Goal: Information Seeking & Learning: Learn about a topic

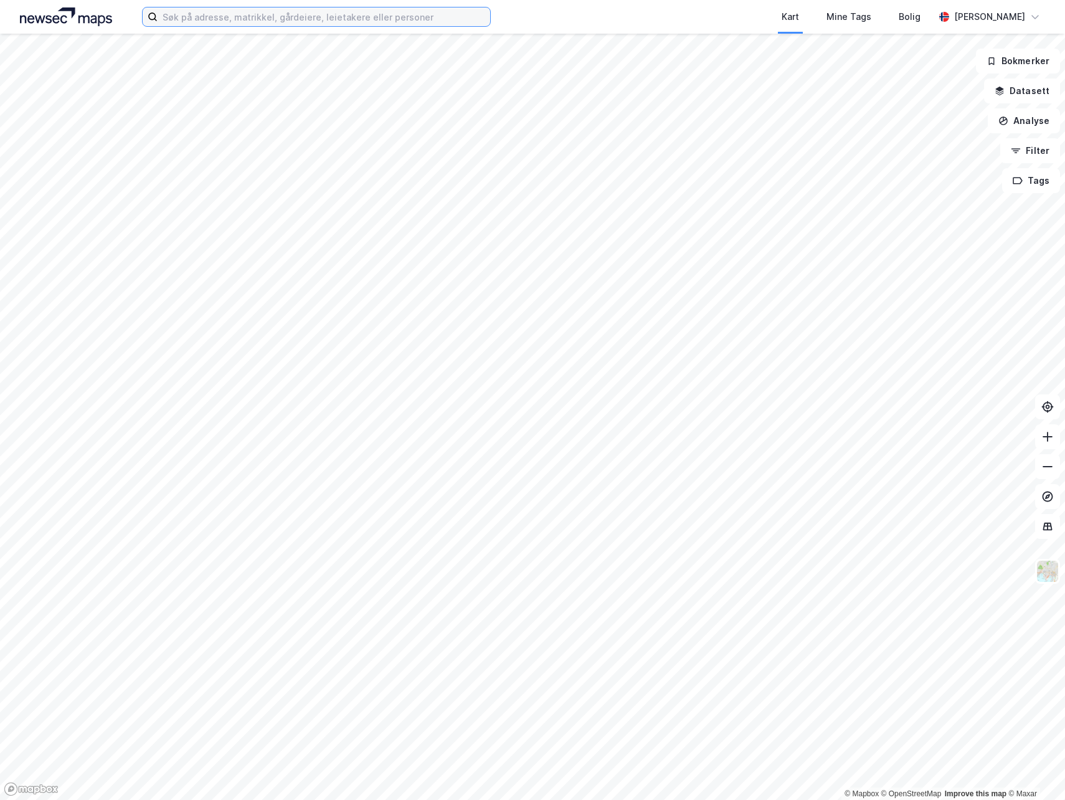
click at [274, 23] on input at bounding box center [324, 16] width 333 height 19
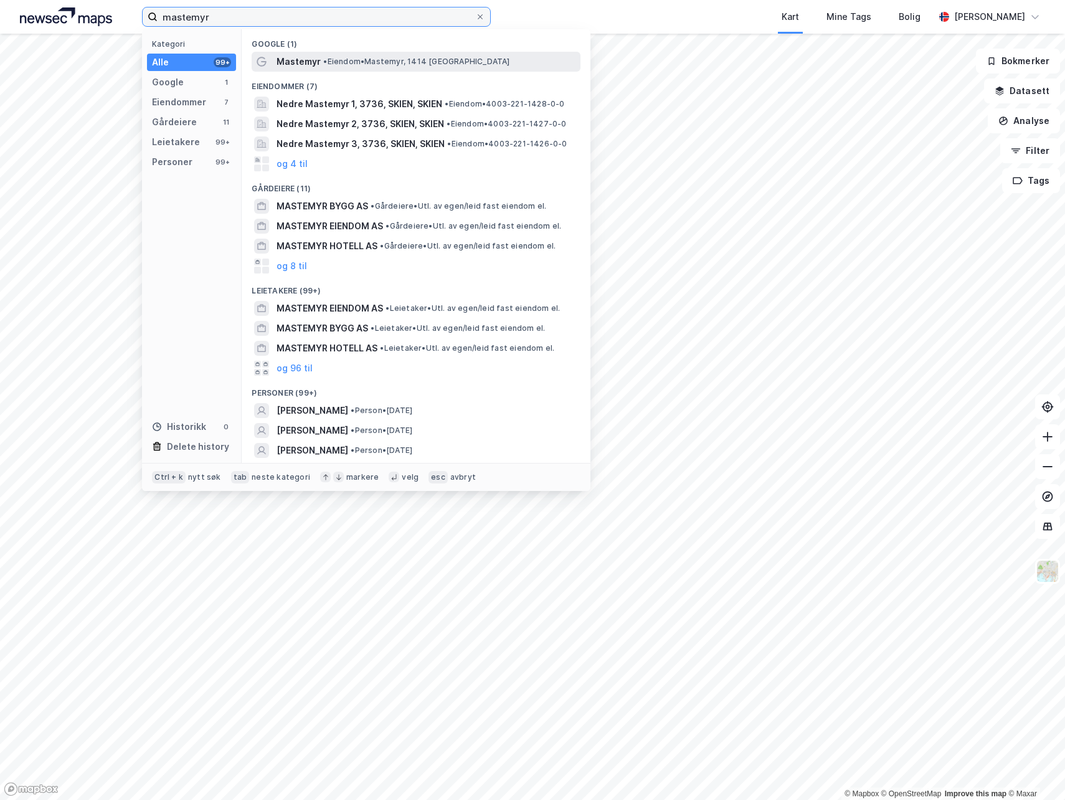
type input "mastemyr"
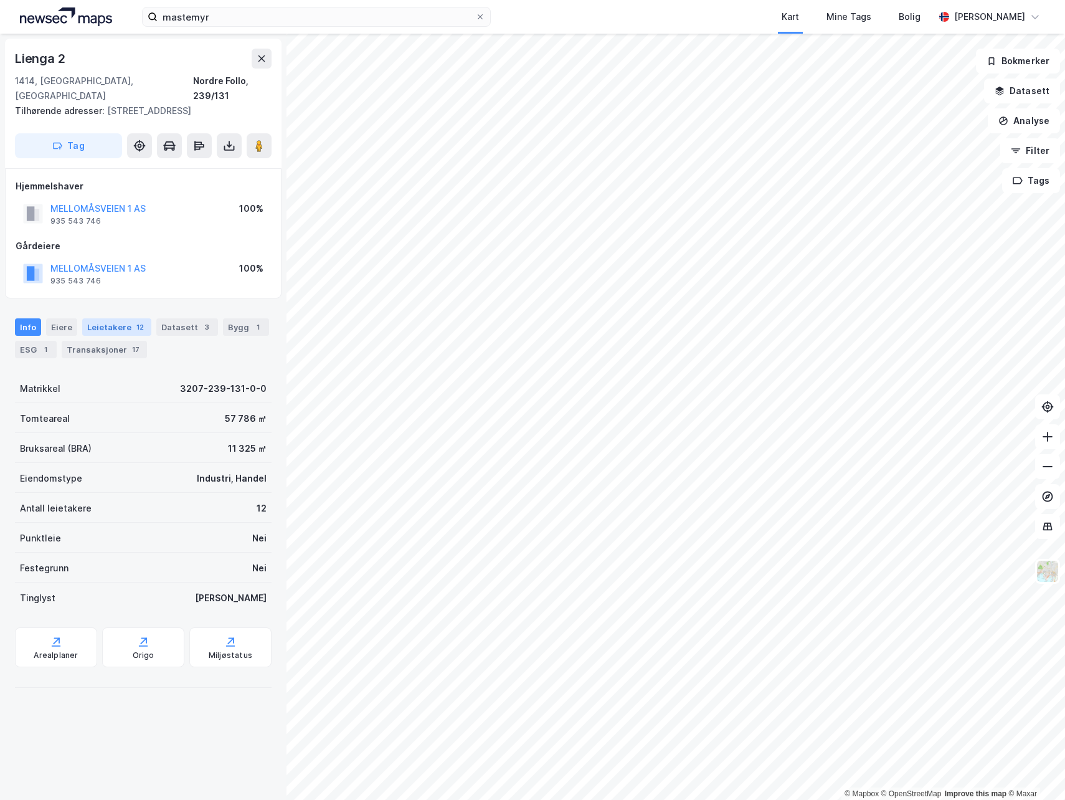
click at [94, 318] on div "Leietakere 12" at bounding box center [116, 326] width 69 height 17
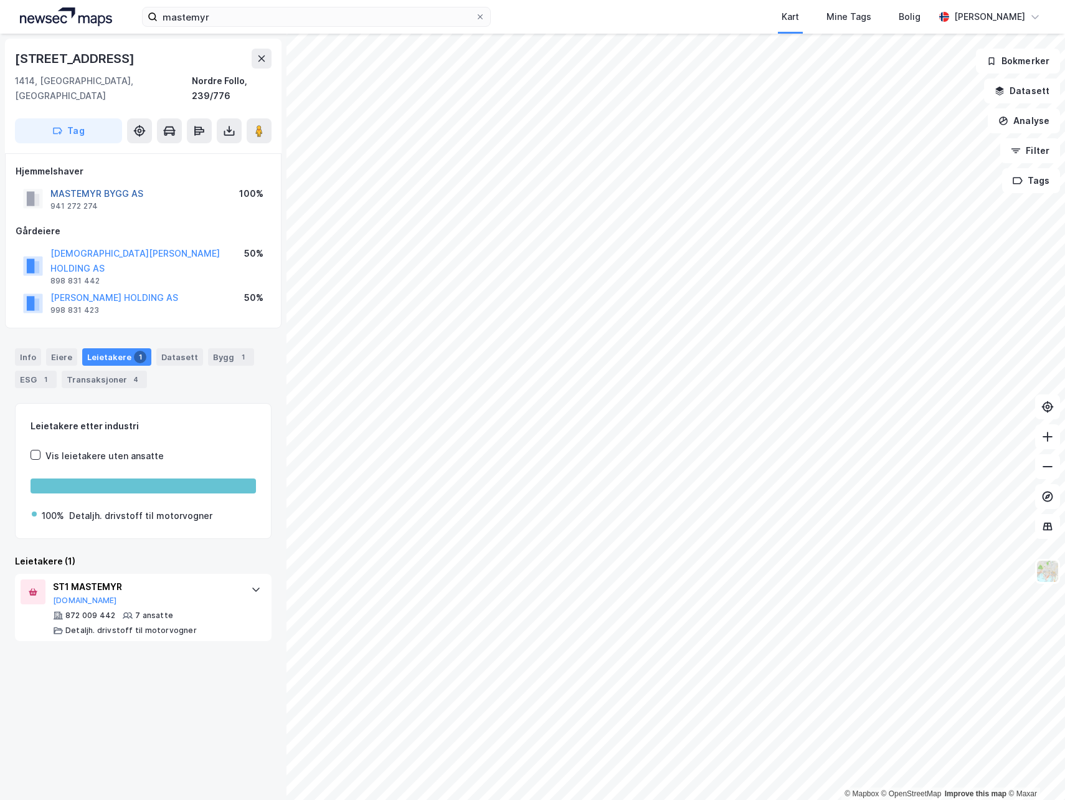
click at [0, 0] on button "MASTEMYR BYGG AS" at bounding box center [0, 0] width 0 height 0
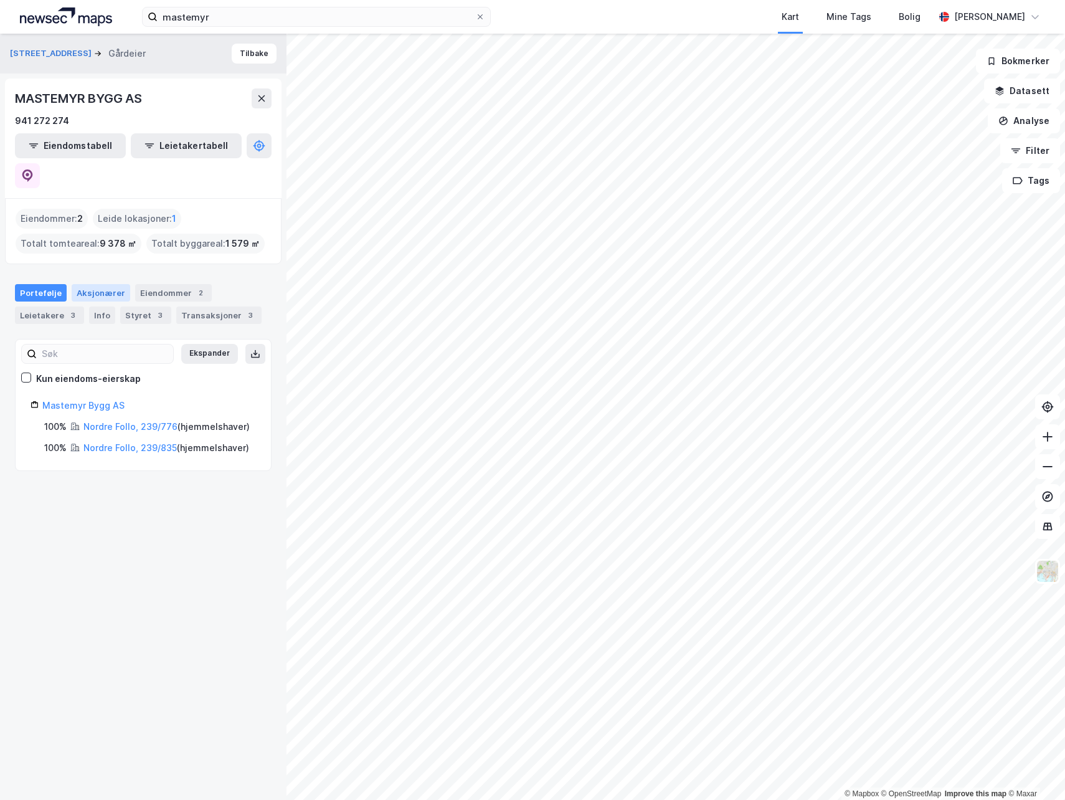
click at [107, 284] on div "Aksjonærer" at bounding box center [101, 292] width 59 height 17
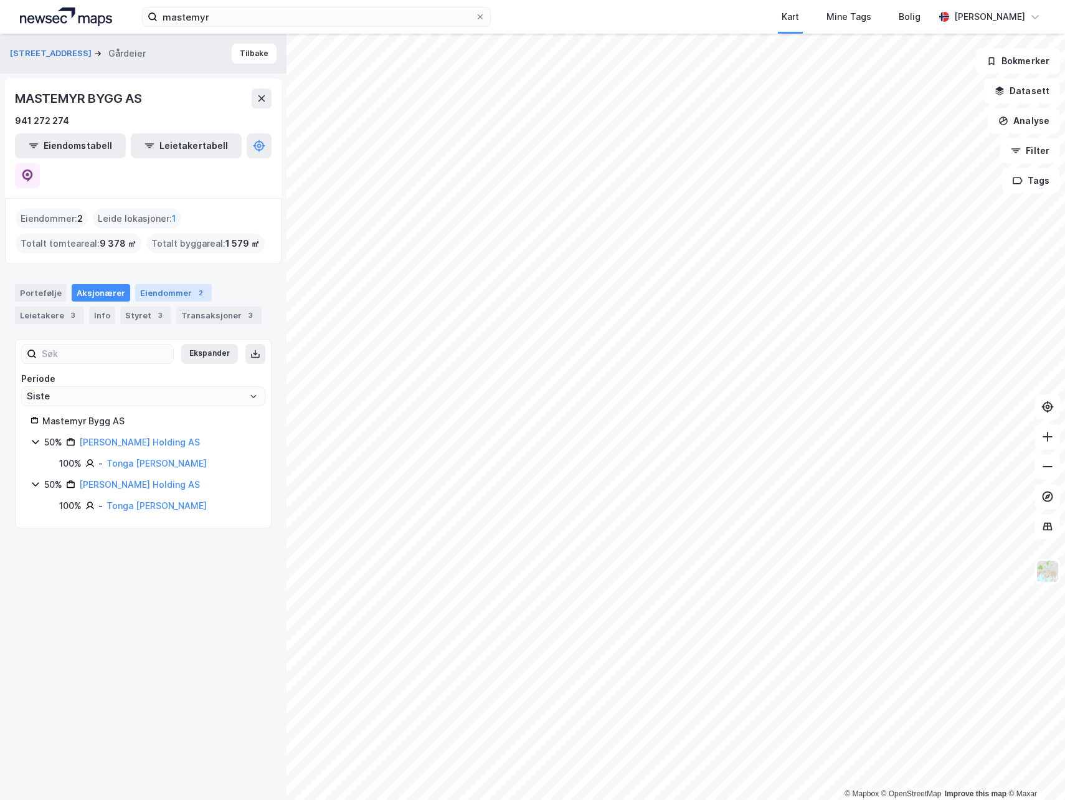
click at [172, 284] on div "Eiendommer 2" at bounding box center [173, 292] width 77 height 17
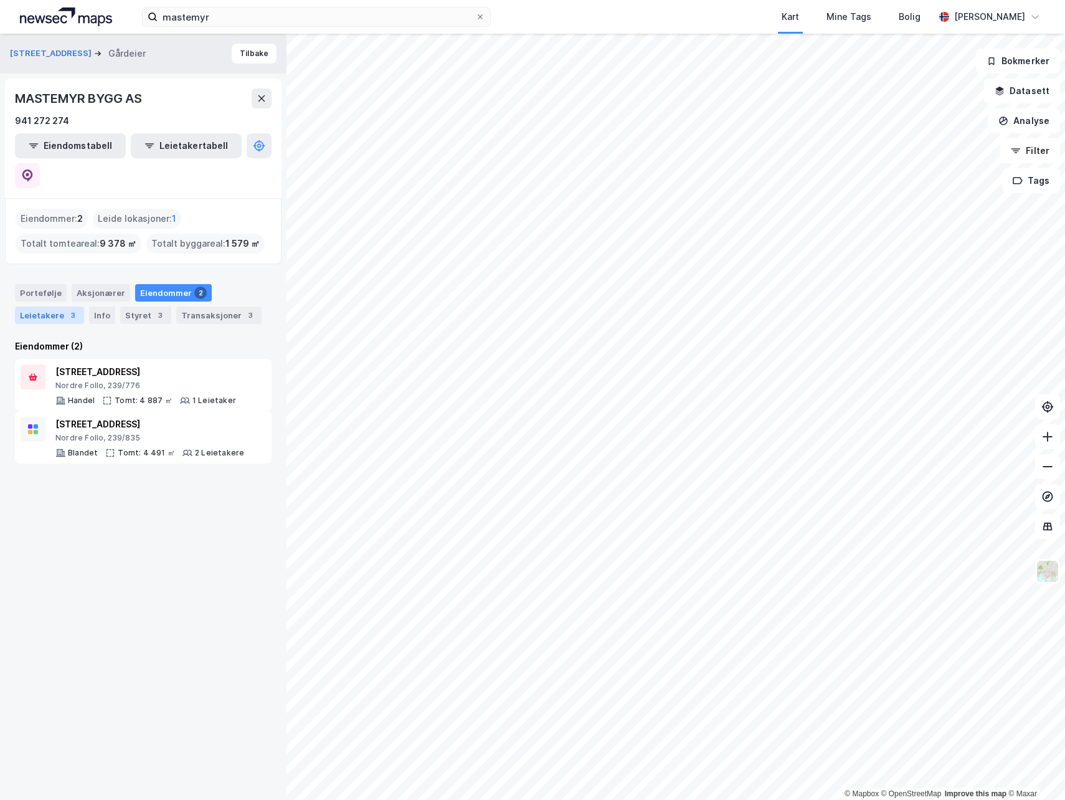
click at [50, 307] on div "Leietakere 3" at bounding box center [49, 315] width 69 height 17
